Goal: Navigation & Orientation: Find specific page/section

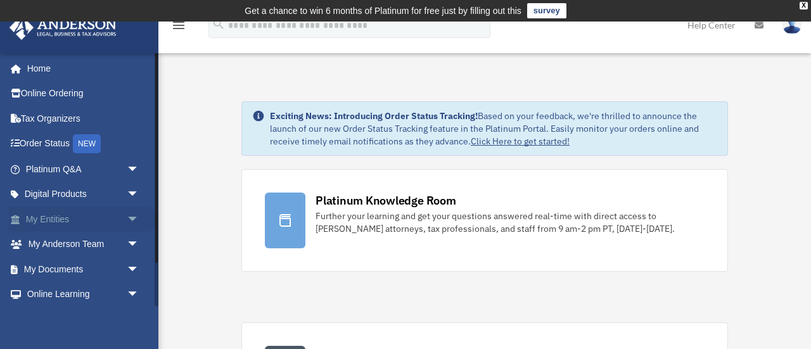
click at [55, 214] on link "My Entities arrow_drop_down" at bounding box center [84, 219] width 150 height 25
click at [132, 217] on span "arrow_drop_down" at bounding box center [139, 220] width 25 height 26
